Goal: Information Seeking & Learning: Learn about a topic

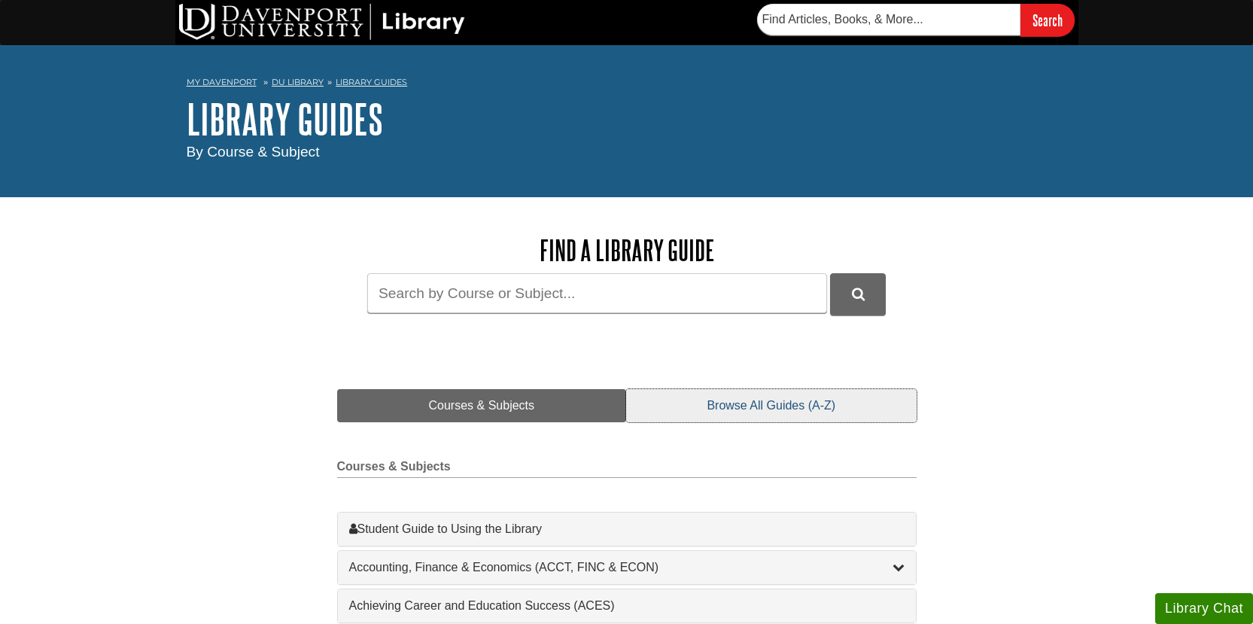
click at [763, 408] on link "Browse All Guides (A-Z)" at bounding box center [771, 405] width 290 height 33
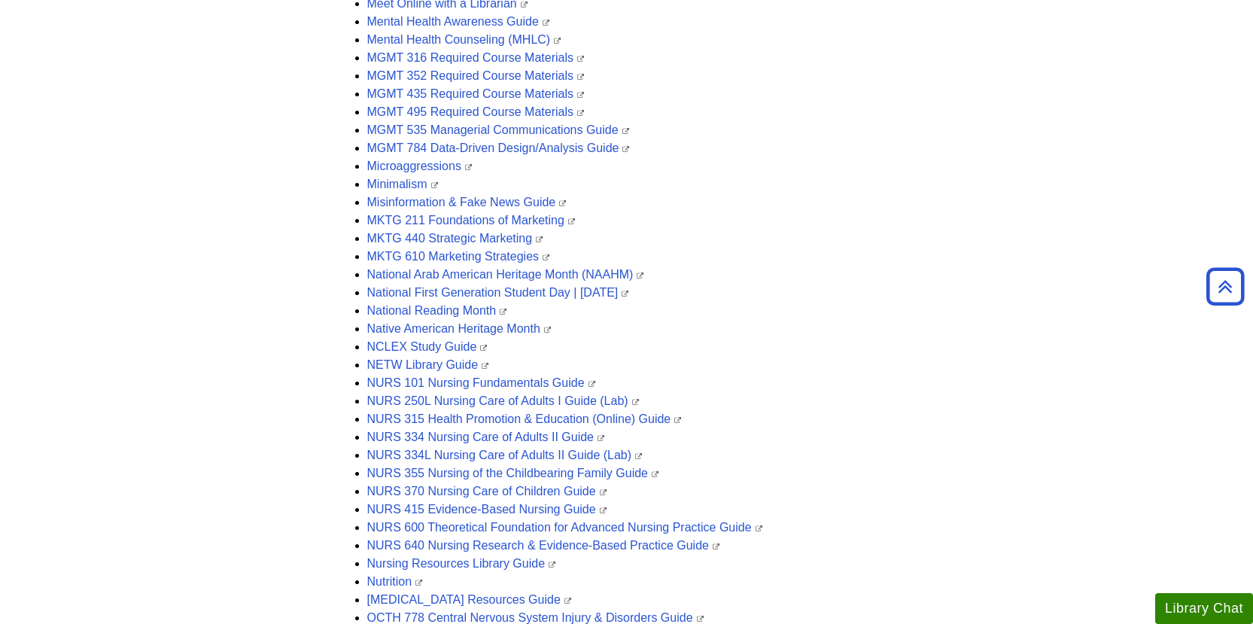
scroll to position [3087, 0]
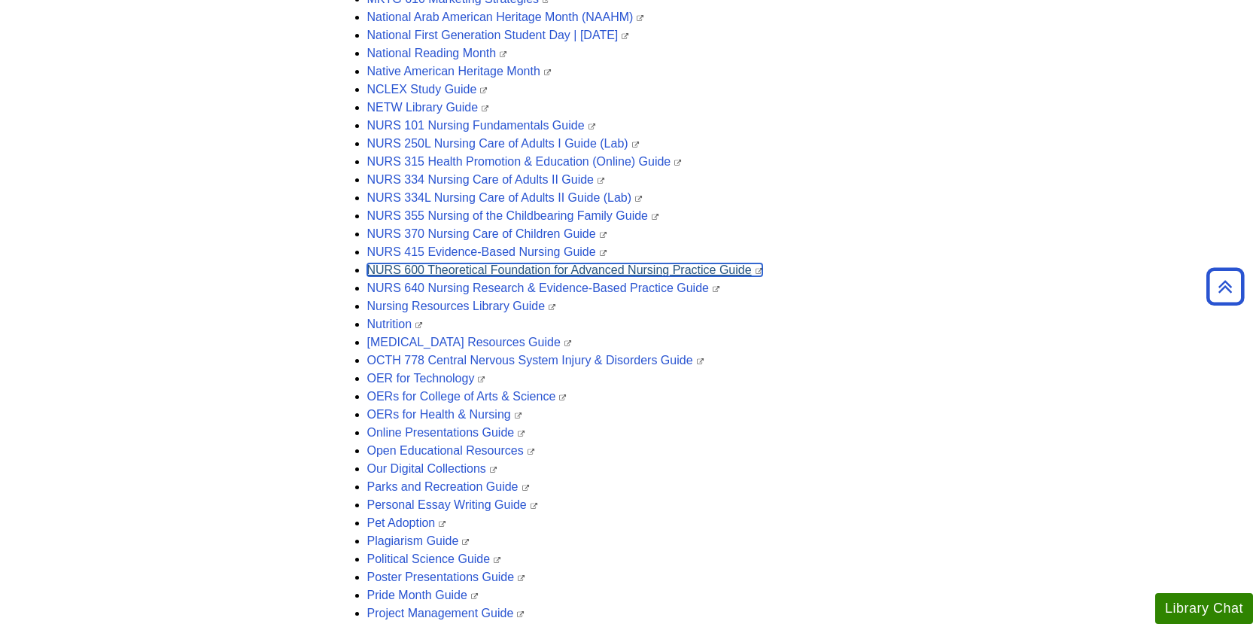
click at [599, 270] on link "NURS 600 Theoretical Foundation for Advanced Nursing Practice Guide" at bounding box center [564, 269] width 395 height 13
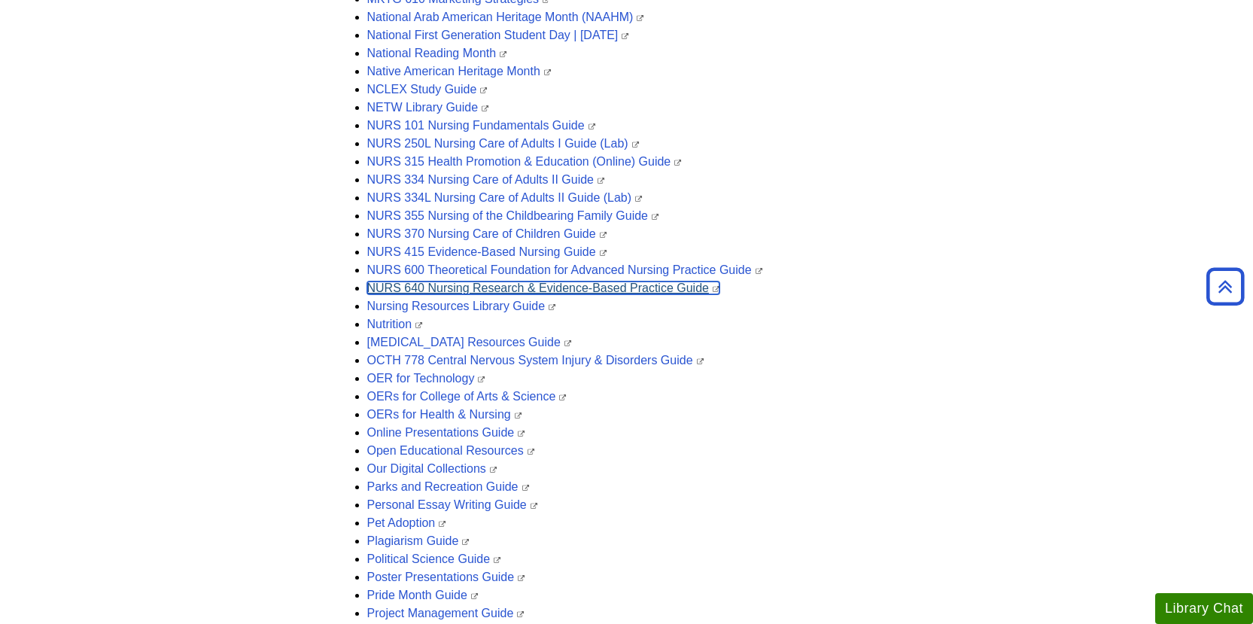
click at [492, 288] on link "NURS 640 Nursing Research & Evidence-Based Practice Guide" at bounding box center [543, 288] width 352 height 13
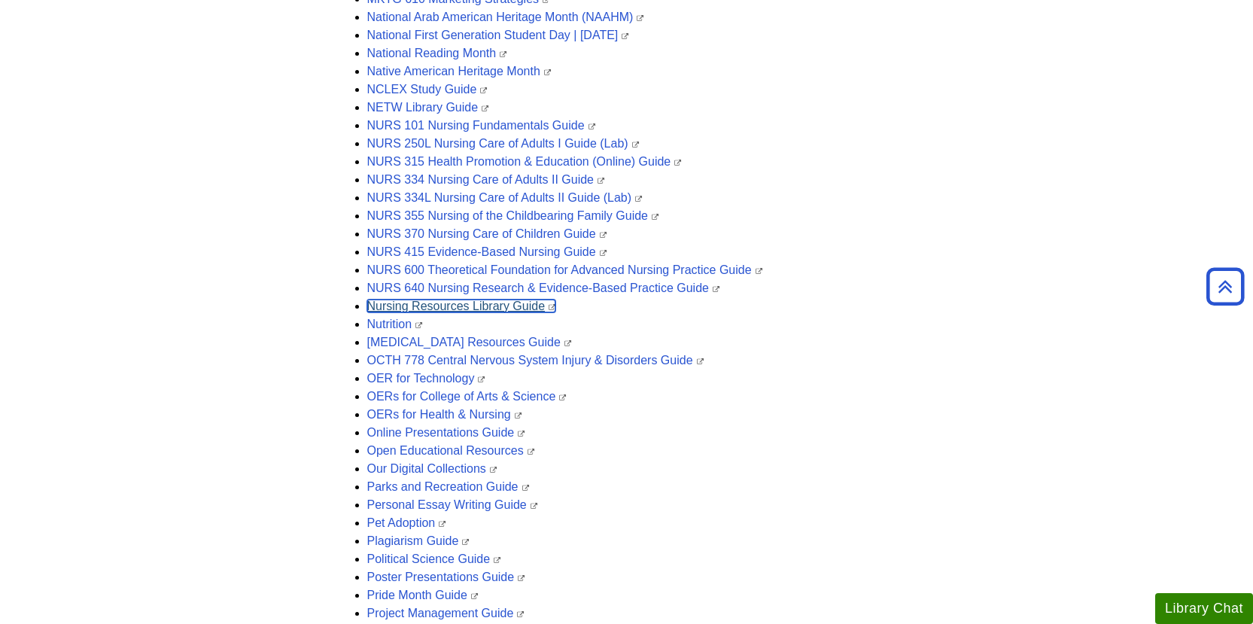
click at [455, 303] on link "Nursing Resources Library Guide" at bounding box center [461, 306] width 189 height 13
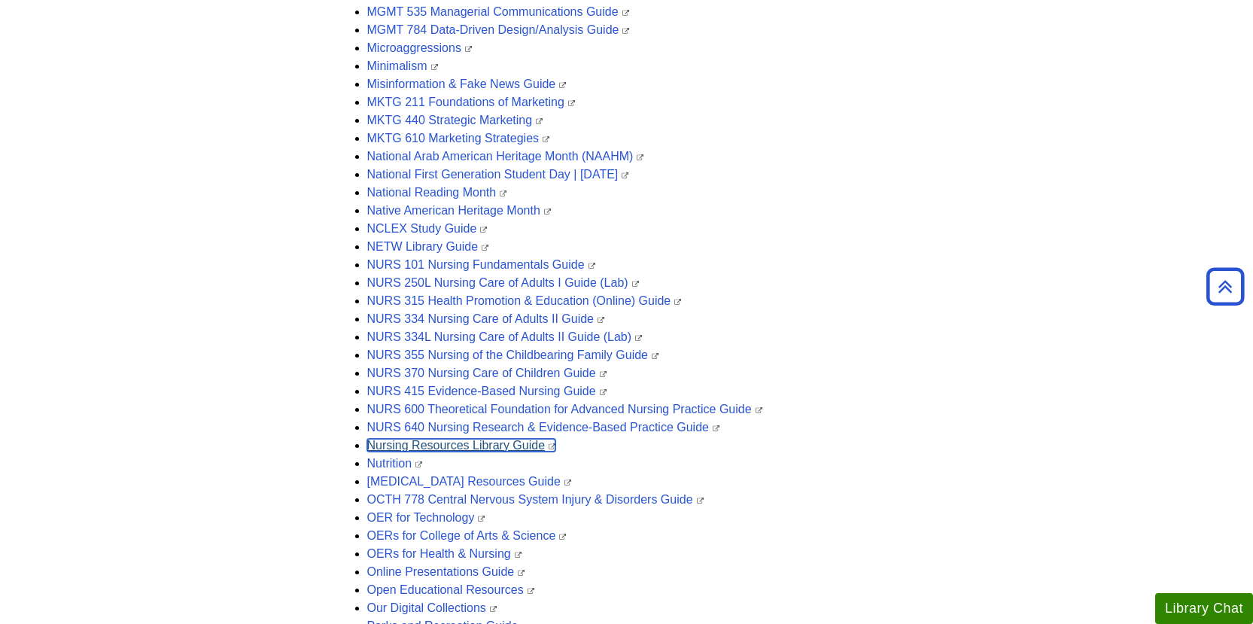
scroll to position [2936, 0]
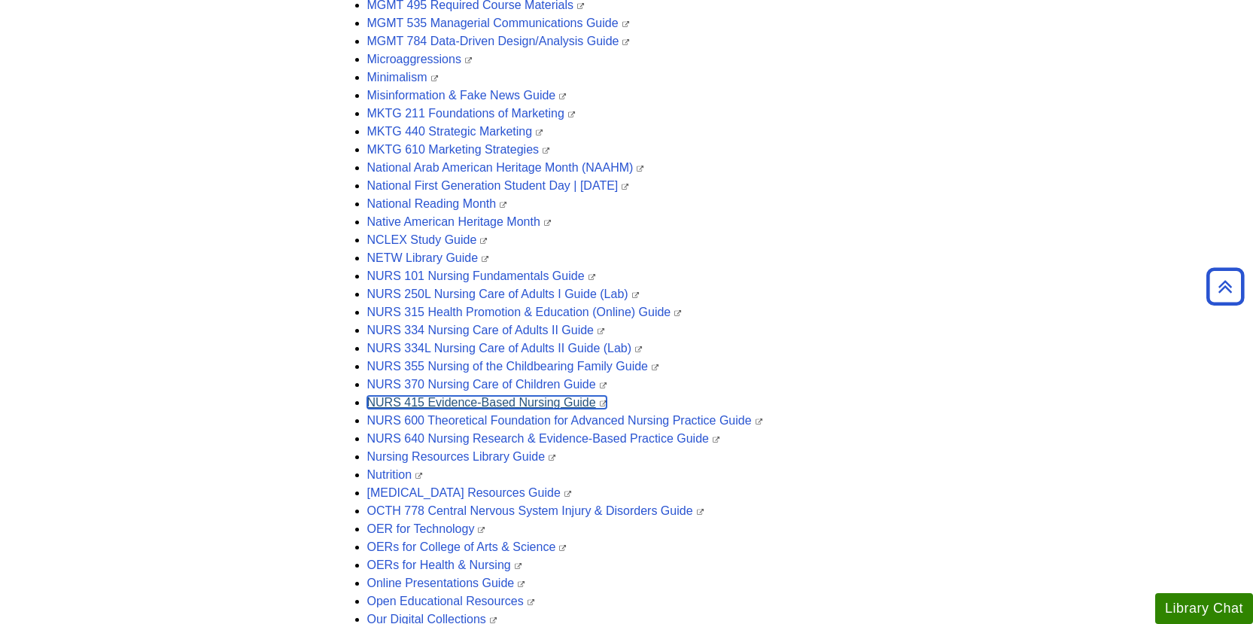
click at [465, 404] on link "NURS 415 Evidence-Based Nursing Guide" at bounding box center [486, 402] width 239 height 13
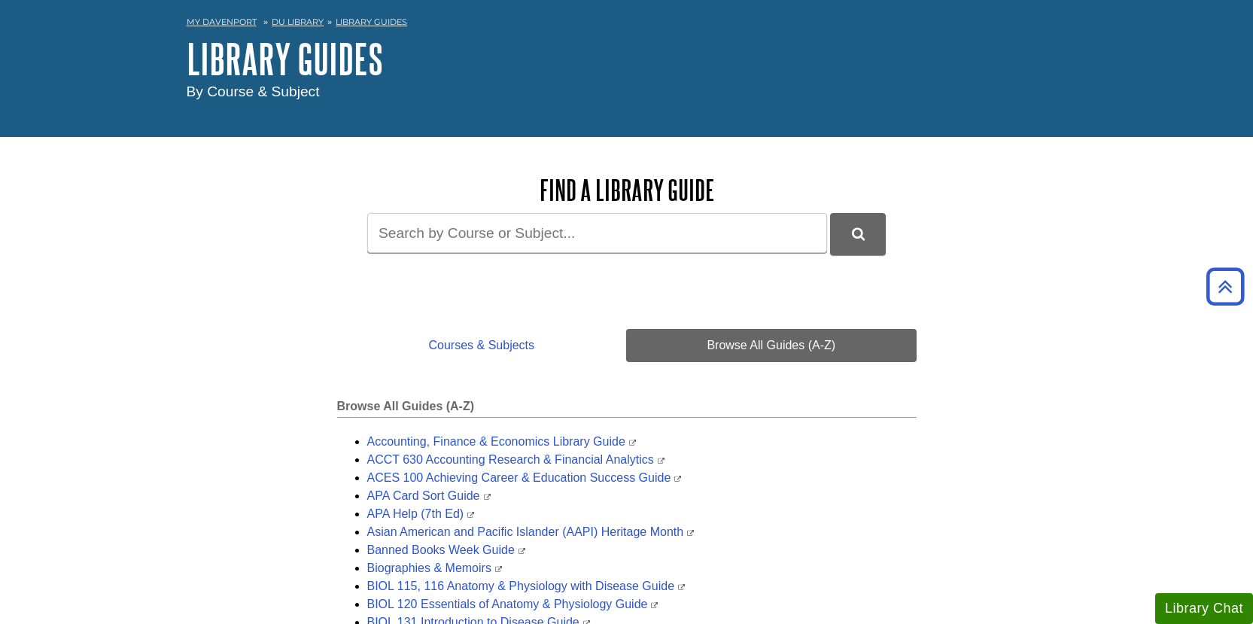
scroll to position [0, 0]
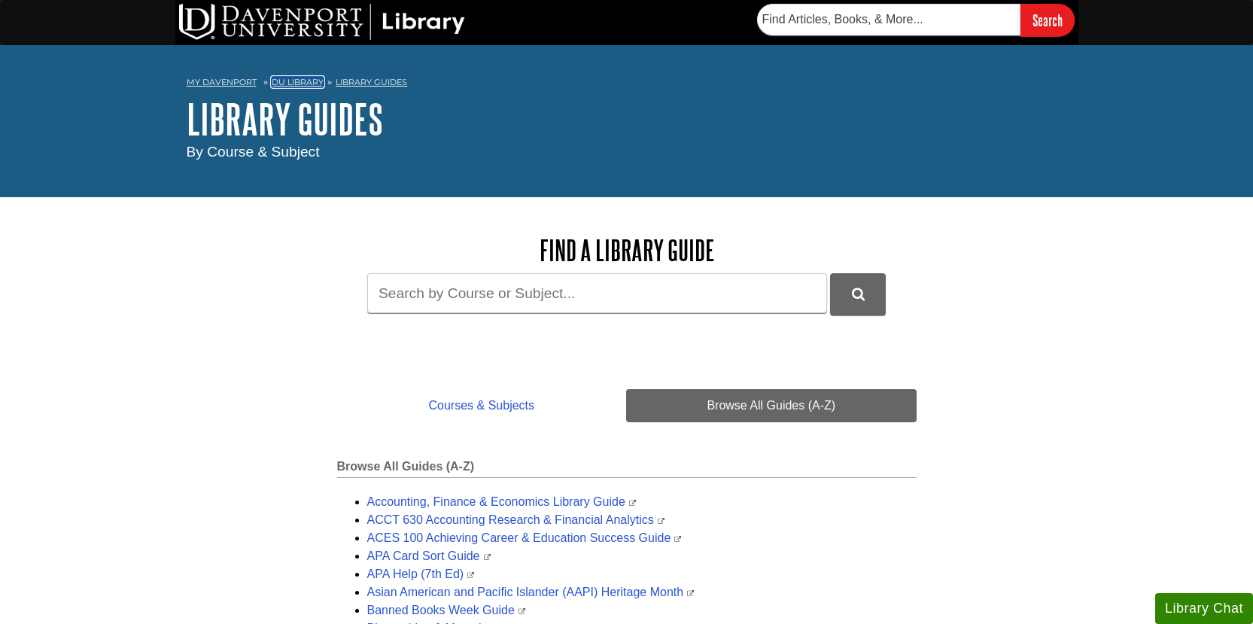
click at [297, 79] on link "DU Library" at bounding box center [298, 82] width 52 height 11
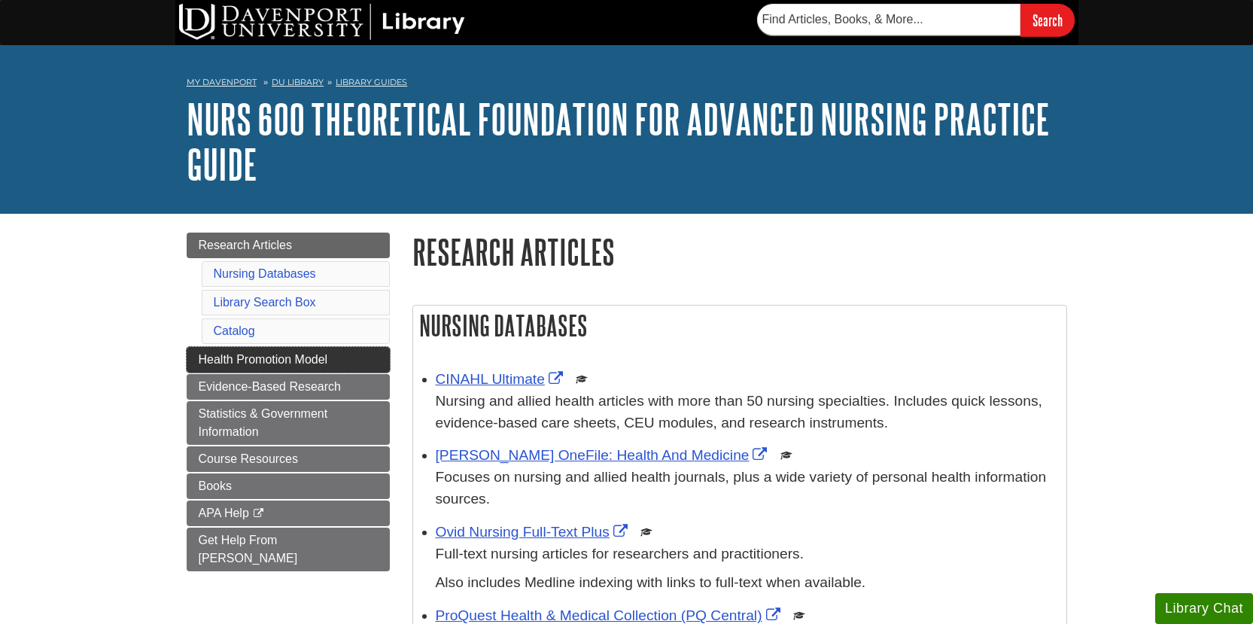
click at [294, 355] on span "Health Promotion Model" at bounding box center [263, 359] width 129 height 13
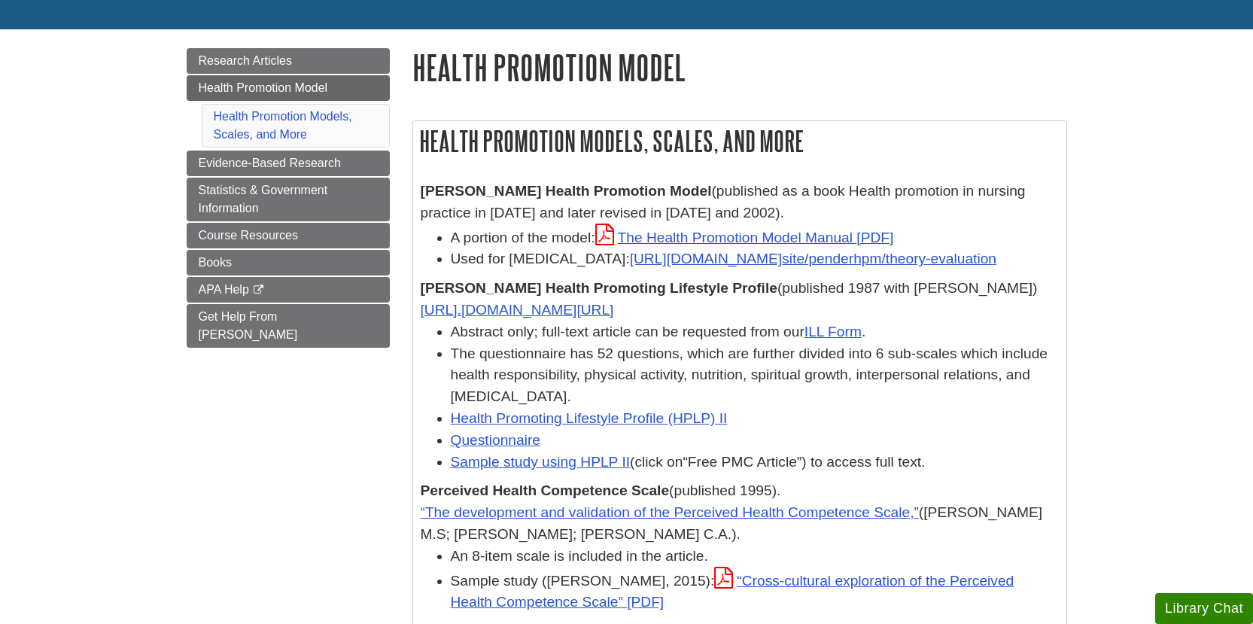
scroll to position [226, 0]
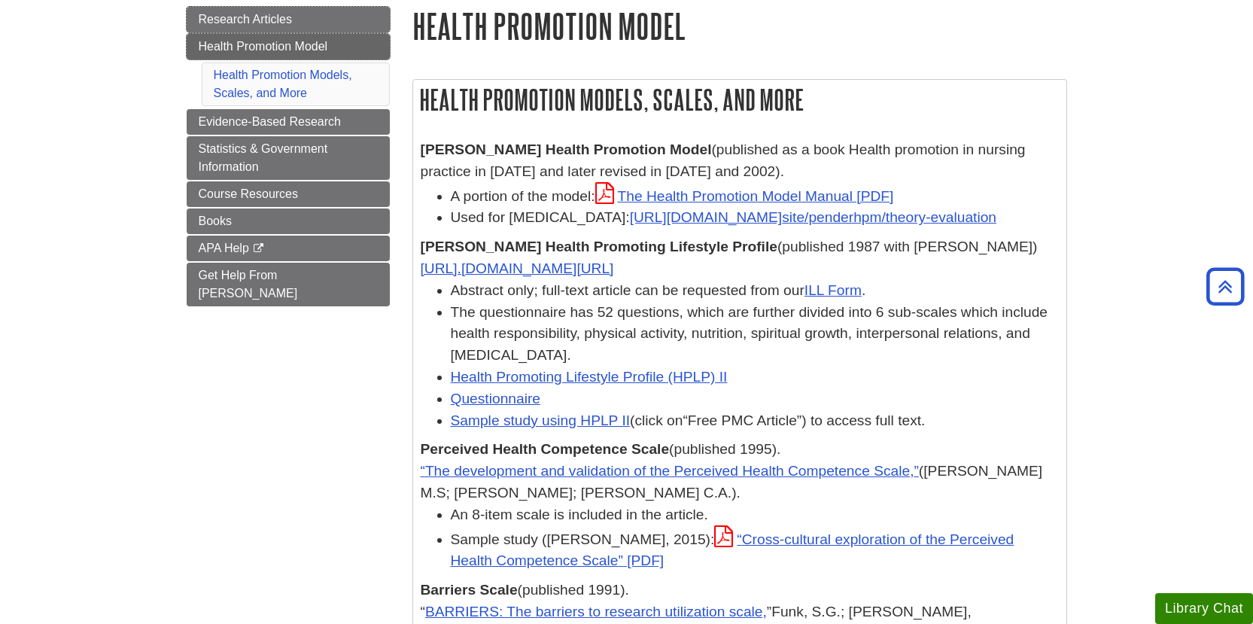
drag, startPoint x: 270, startPoint y: 17, endPoint x: 288, endPoint y: 44, distance: 32.2
click at [270, 19] on span "Research Articles" at bounding box center [246, 19] width 94 height 13
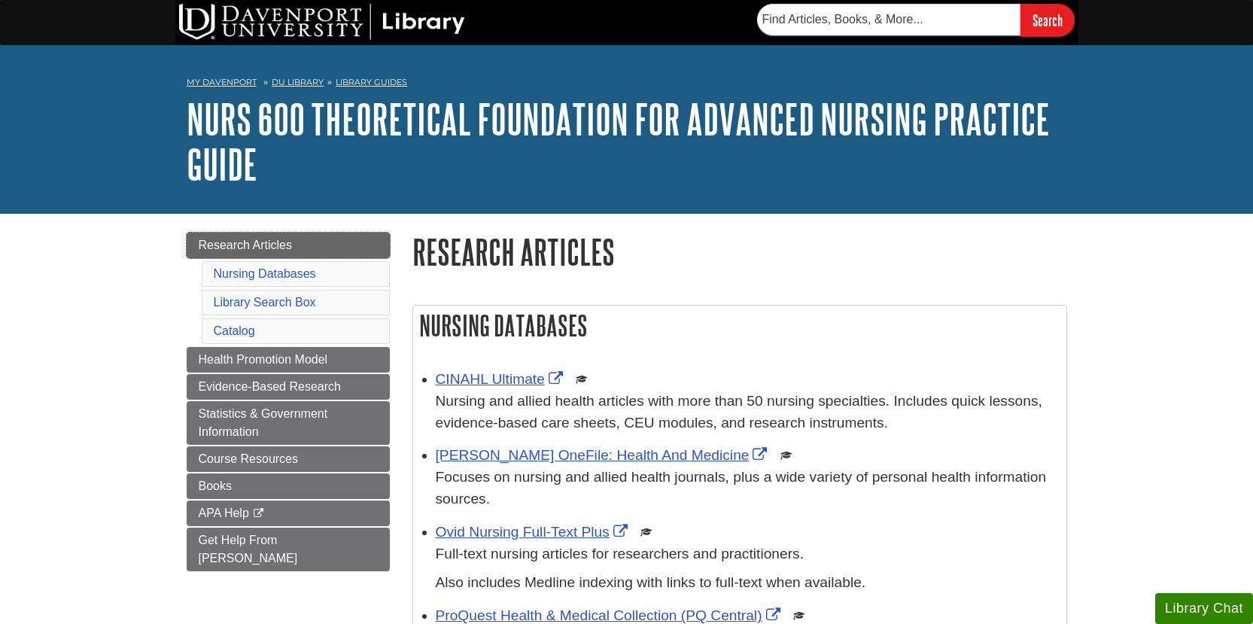
click at [309, 246] on link "Research Articles" at bounding box center [288, 246] width 203 height 26
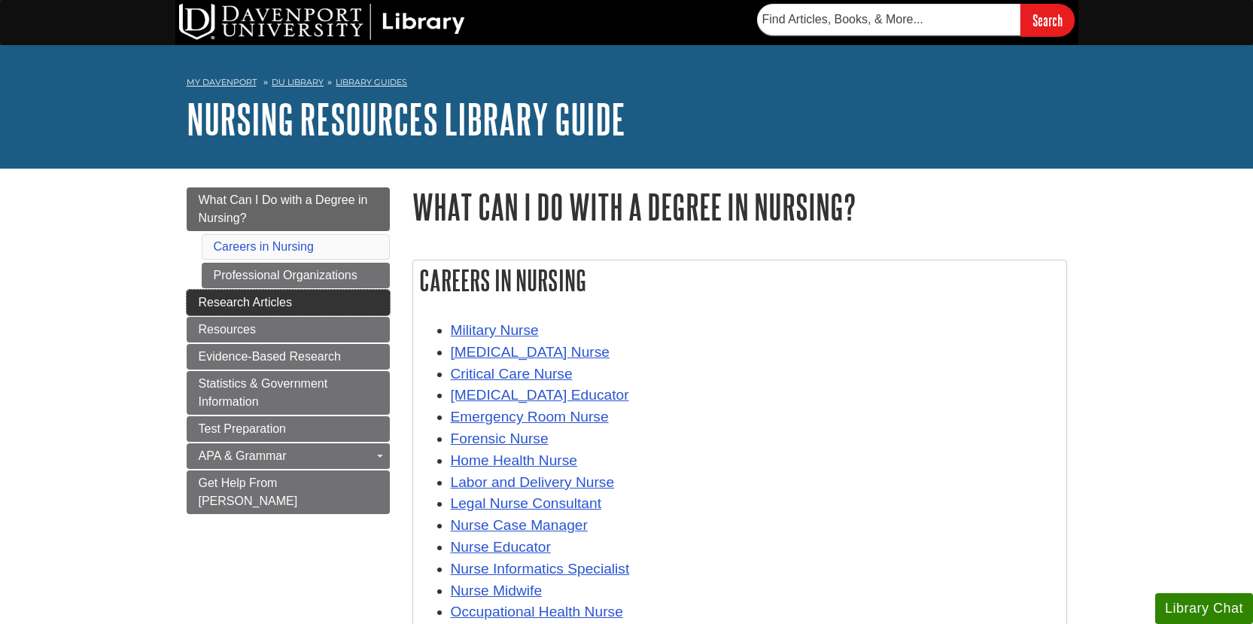
click at [285, 306] on span "Research Articles" at bounding box center [246, 302] width 94 height 13
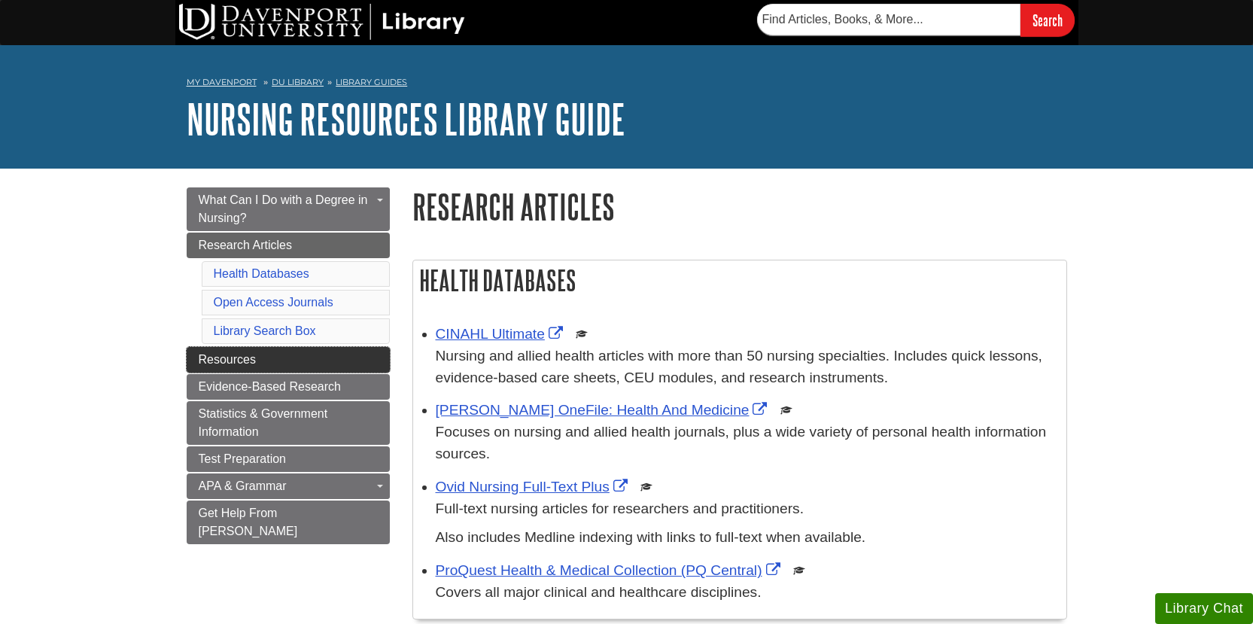
click at [272, 363] on link "Resources" at bounding box center [288, 360] width 203 height 26
